Goal: Task Accomplishment & Management: Use online tool/utility

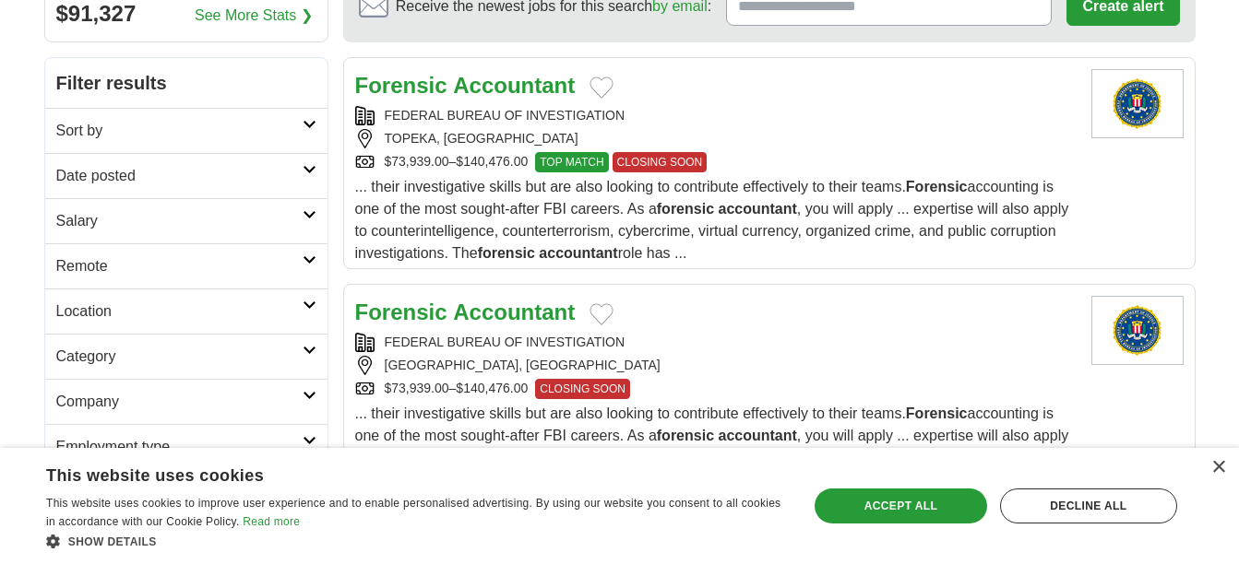
scroll to position [247, 0]
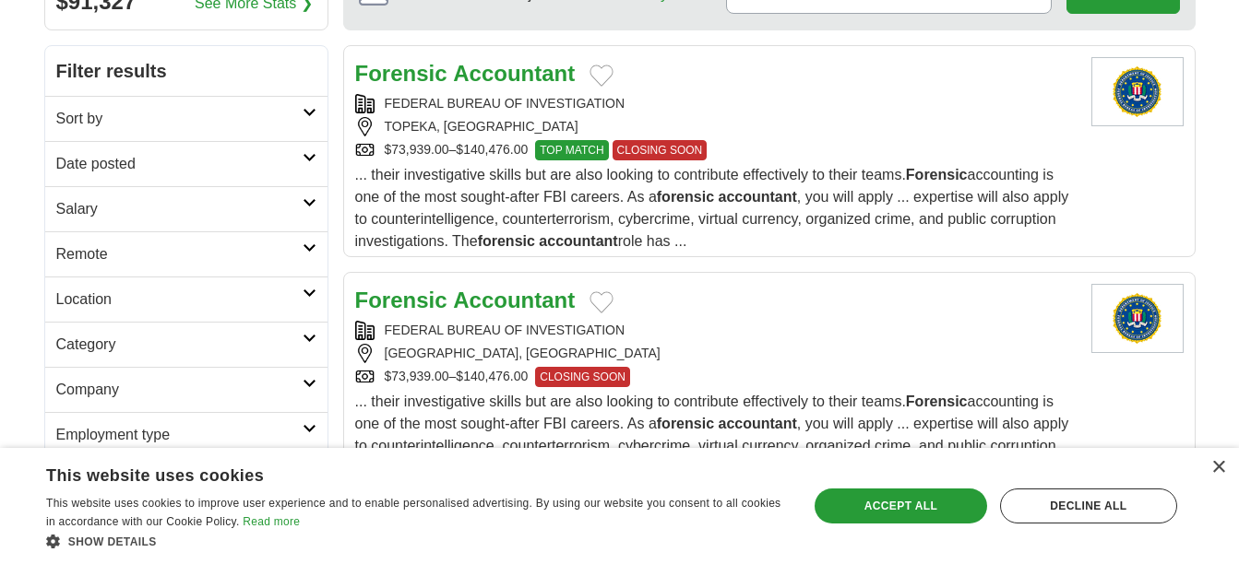
click at [552, 171] on span "... their investigative skills but are also looking to contribute effectively t…" at bounding box center [712, 208] width 714 height 82
click at [486, 291] on strong "Accountant" at bounding box center [514, 300] width 122 height 25
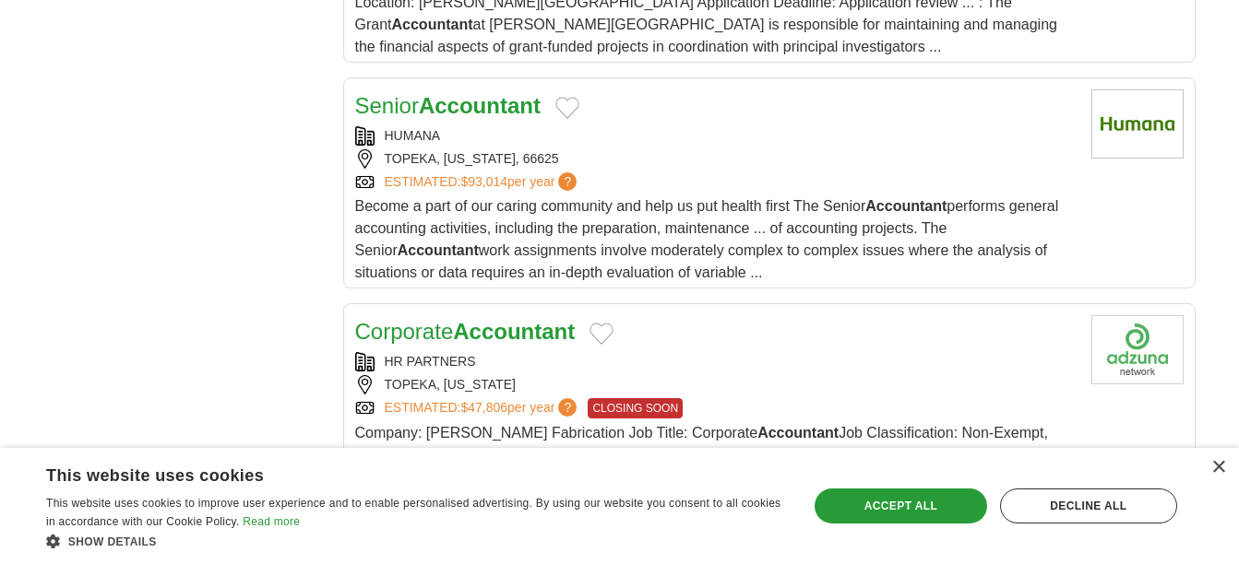
scroll to position [2687, 0]
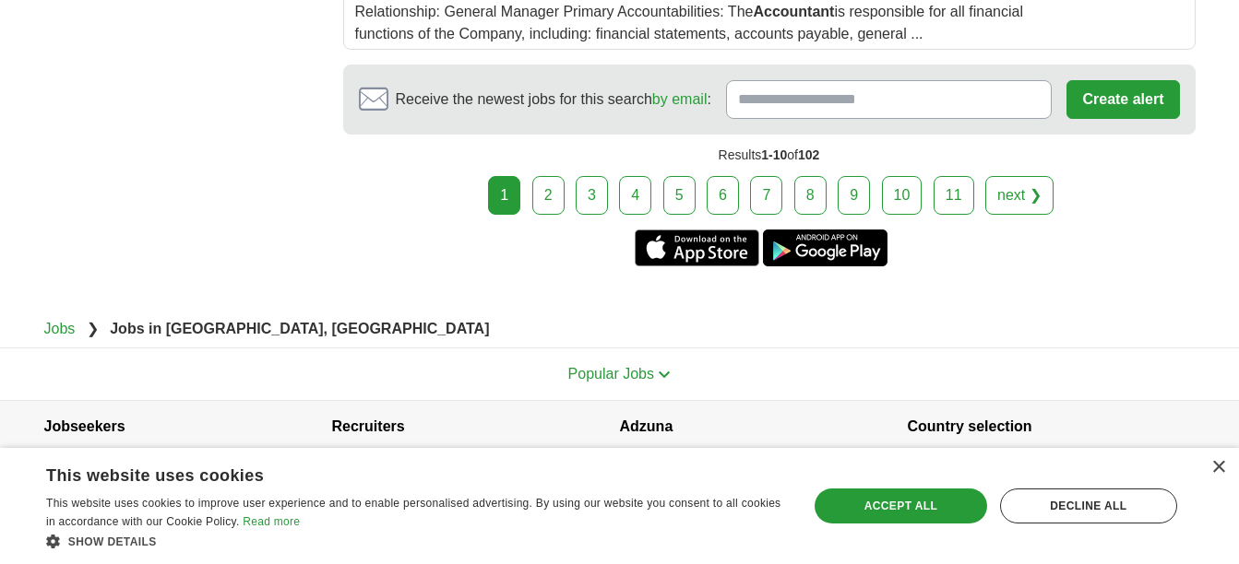
click at [544, 176] on link "2" at bounding box center [548, 195] width 32 height 39
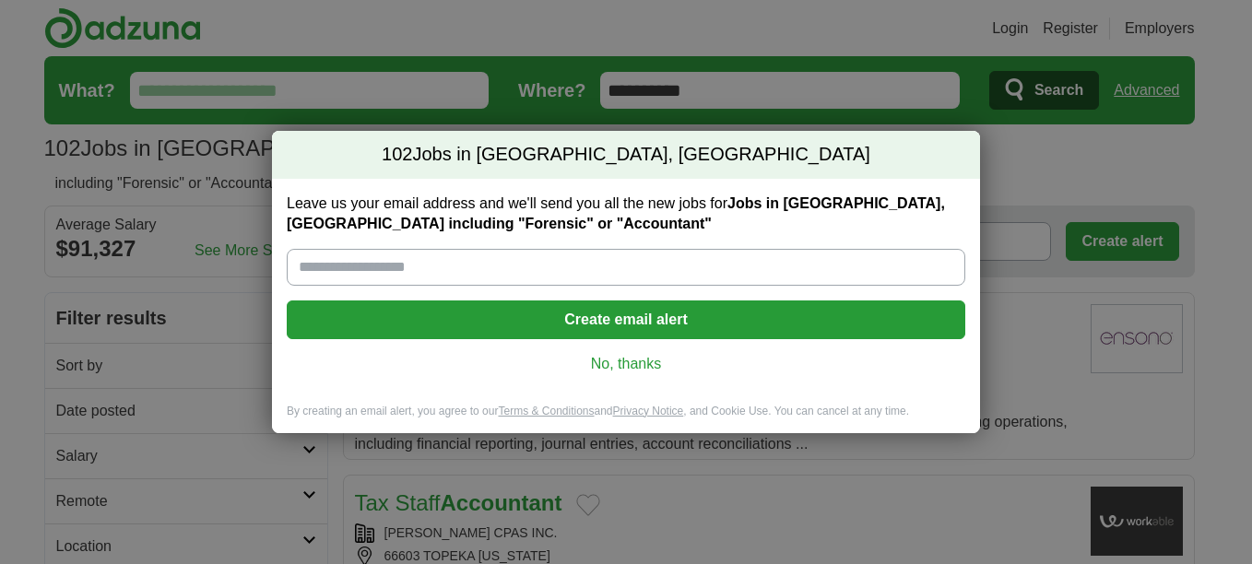
click at [621, 362] on link "No, thanks" at bounding box center [626, 364] width 649 height 20
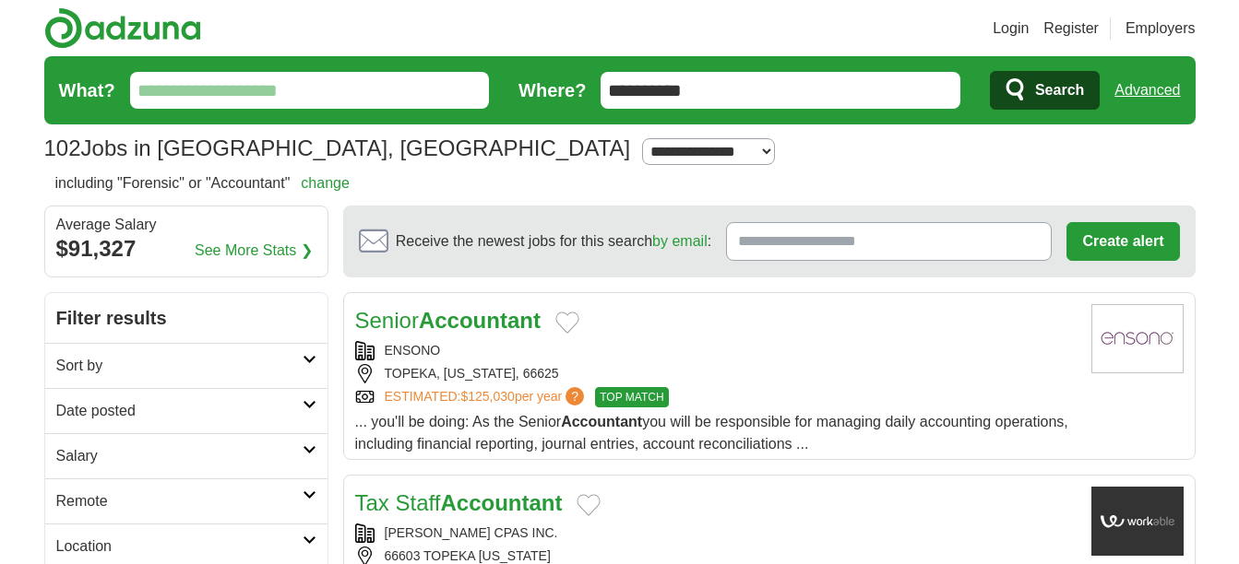
click at [475, 323] on strong "Accountant" at bounding box center [480, 320] width 122 height 25
